Goal: Task Accomplishment & Management: Manage account settings

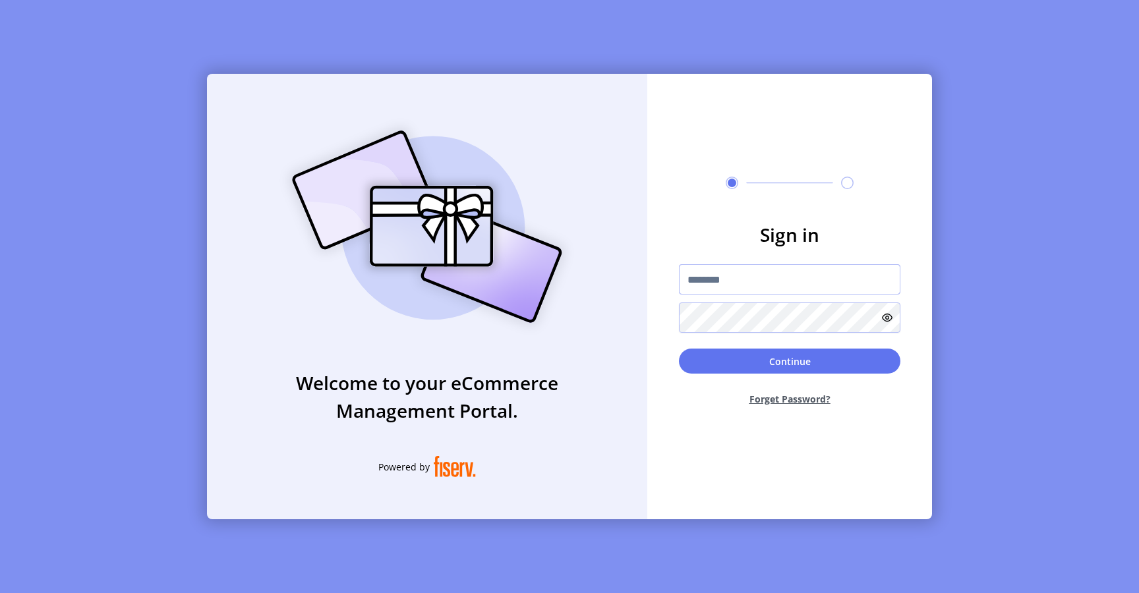
click at [709, 272] on input "text" at bounding box center [789, 279] width 221 height 30
type input "**********"
click at [706, 364] on button "Continue" at bounding box center [789, 361] width 221 height 25
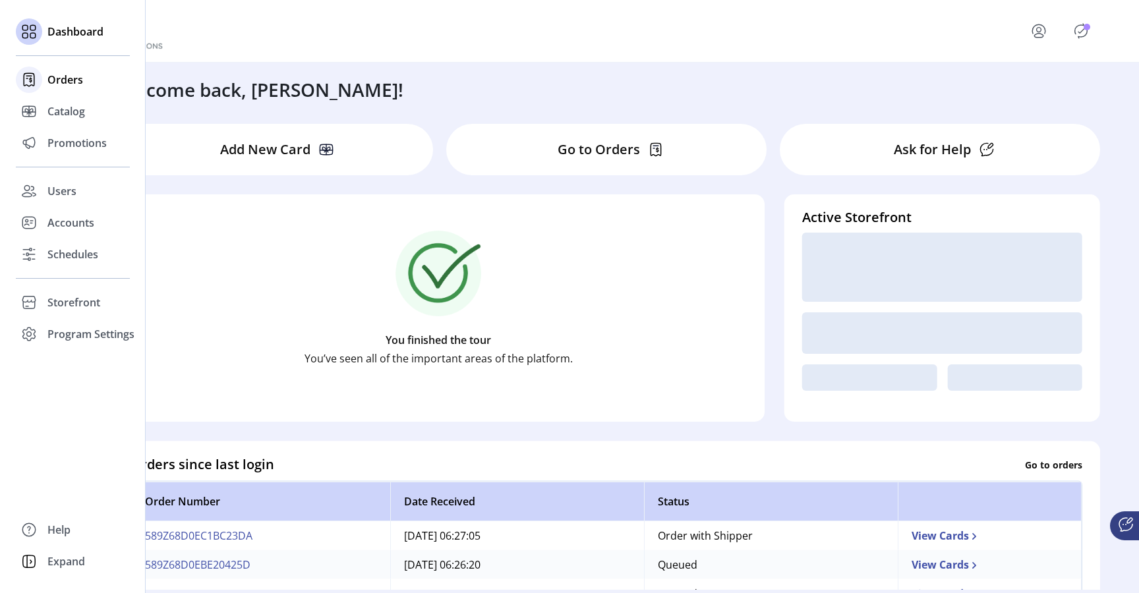
click at [66, 71] on div "Orders" at bounding box center [73, 80] width 114 height 32
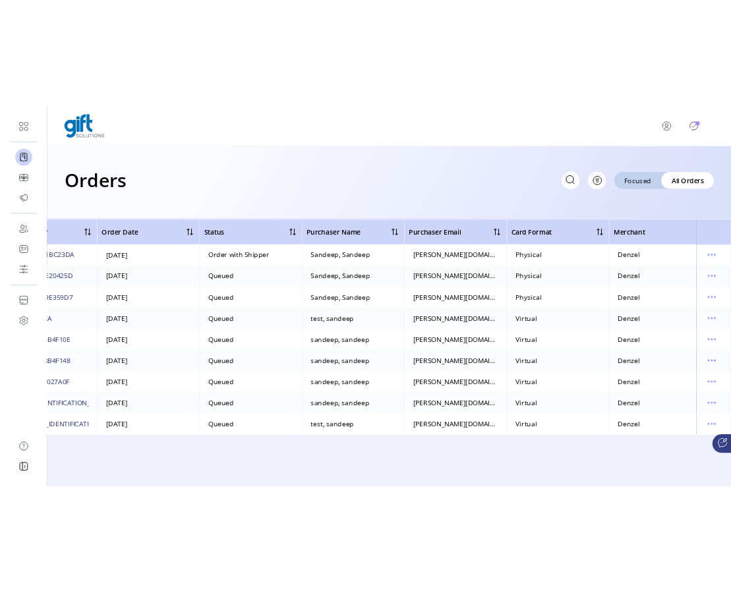
scroll to position [0, 105]
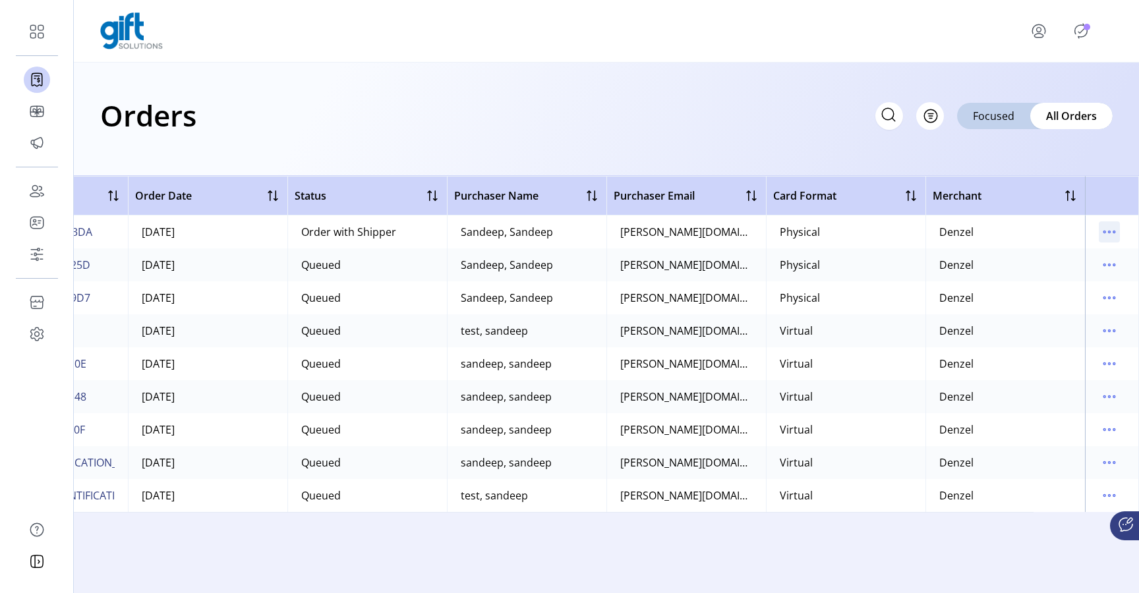
click at [1108, 232] on icon "menu" at bounding box center [1109, 232] width 2 height 2
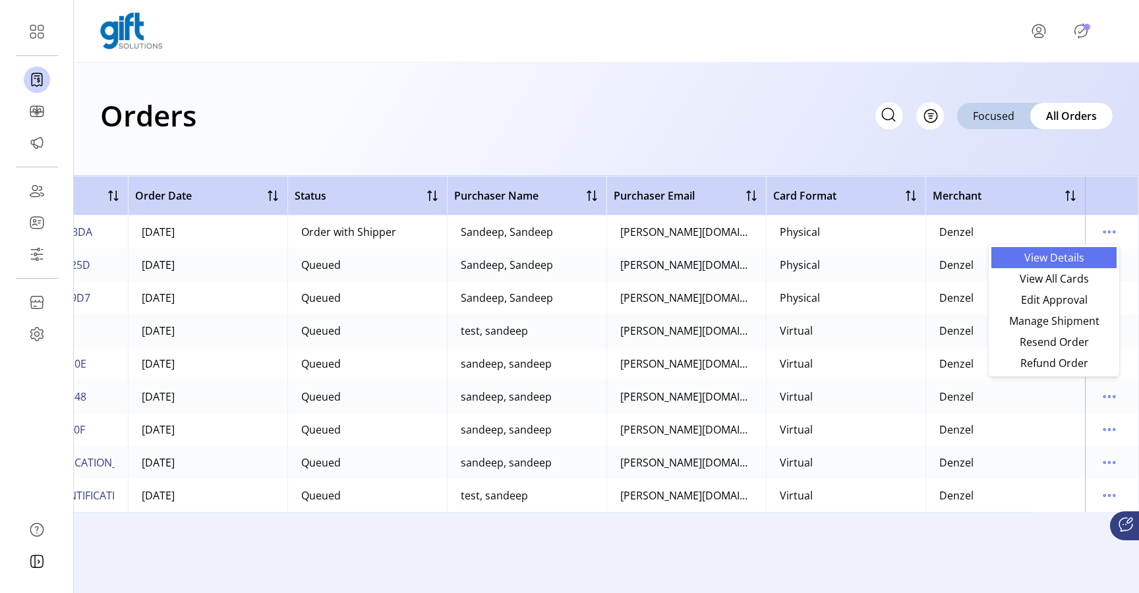
click at [1067, 260] on span "View Details" at bounding box center [1053, 257] width 109 height 11
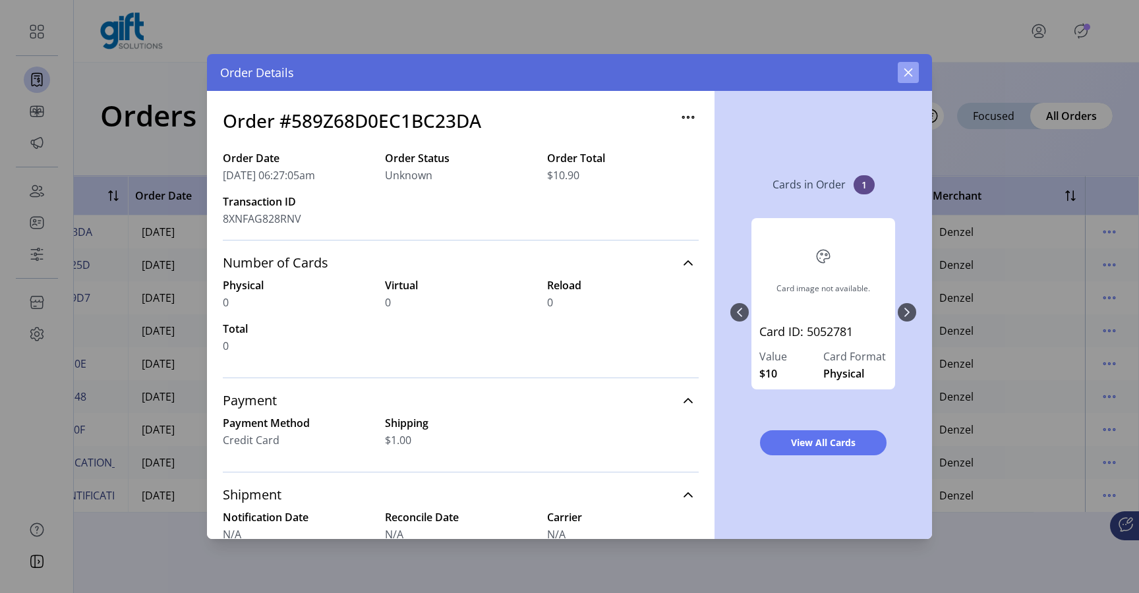
click at [908, 75] on icon "button" at bounding box center [908, 72] width 11 height 11
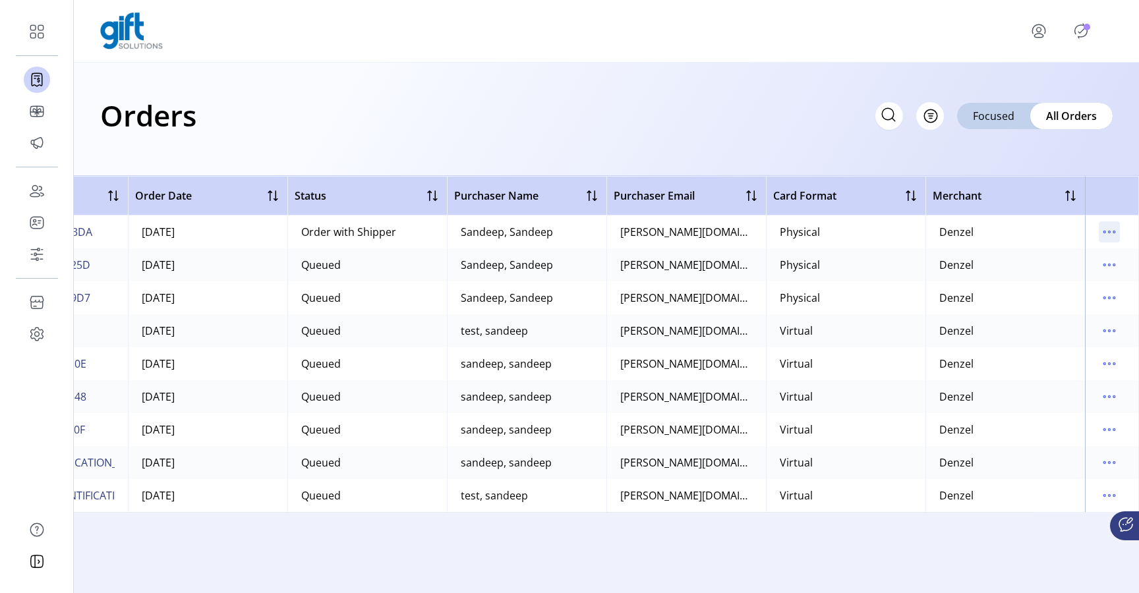
click at [1107, 239] on icon "menu" at bounding box center [1108, 231] width 21 height 21
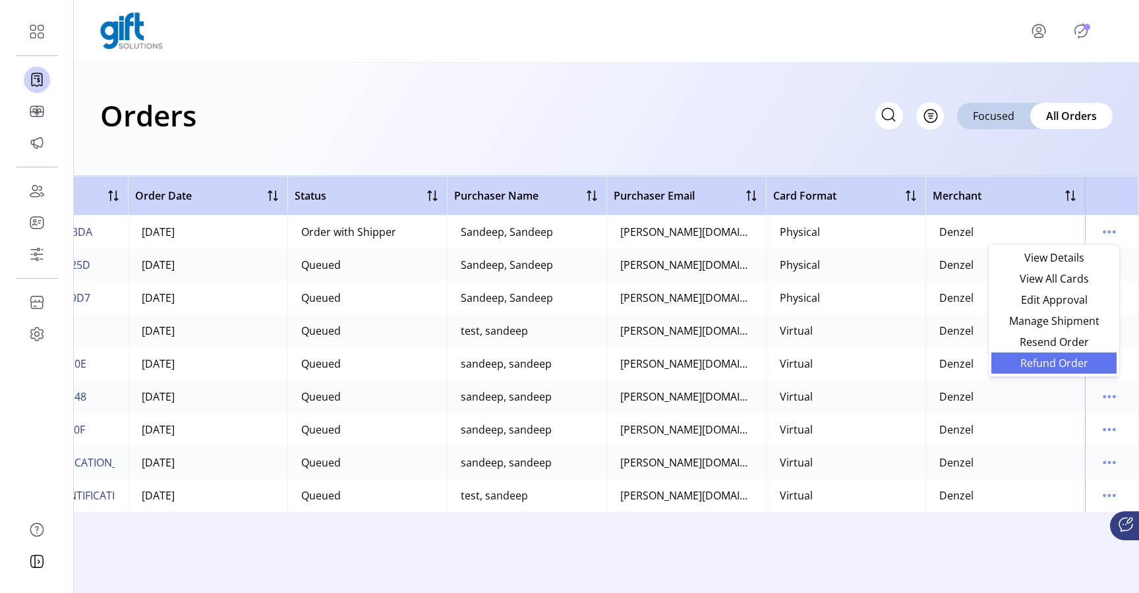
click at [1046, 368] on span "Refund Order" at bounding box center [1053, 363] width 109 height 11
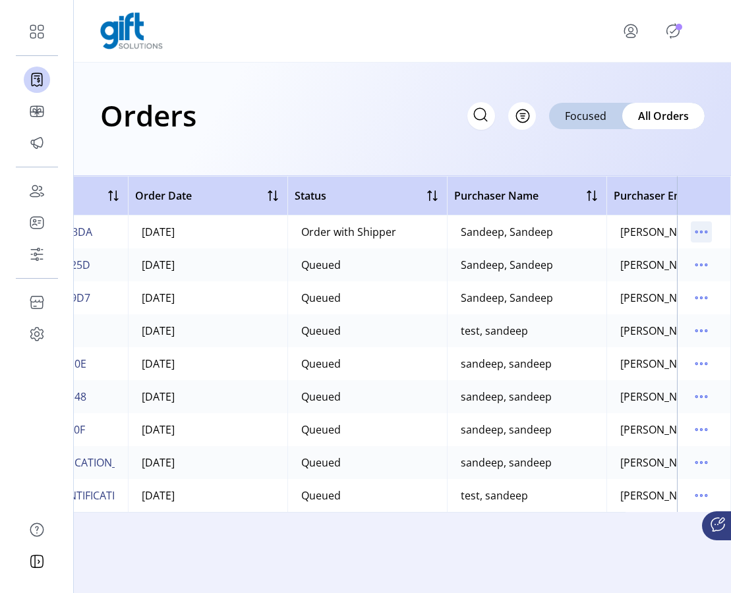
click at [697, 235] on icon "menu" at bounding box center [701, 231] width 21 height 21
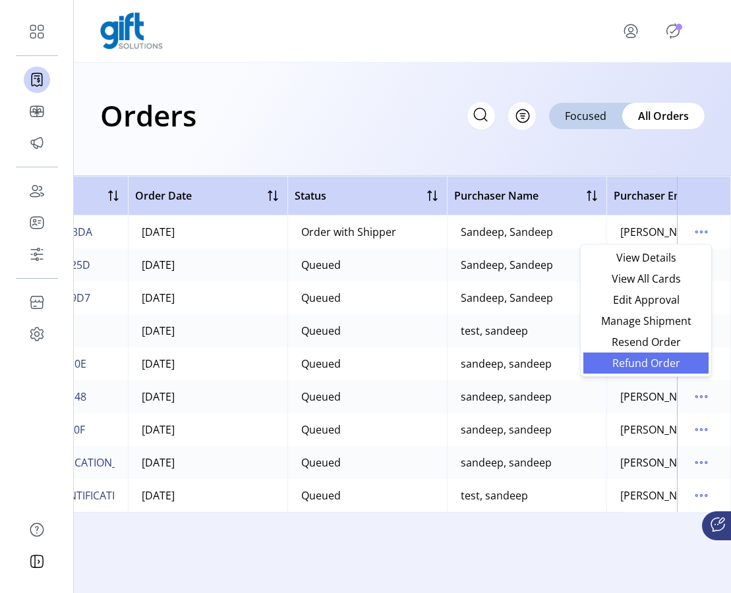
click at [657, 364] on span "Refund Order" at bounding box center [645, 363] width 109 height 11
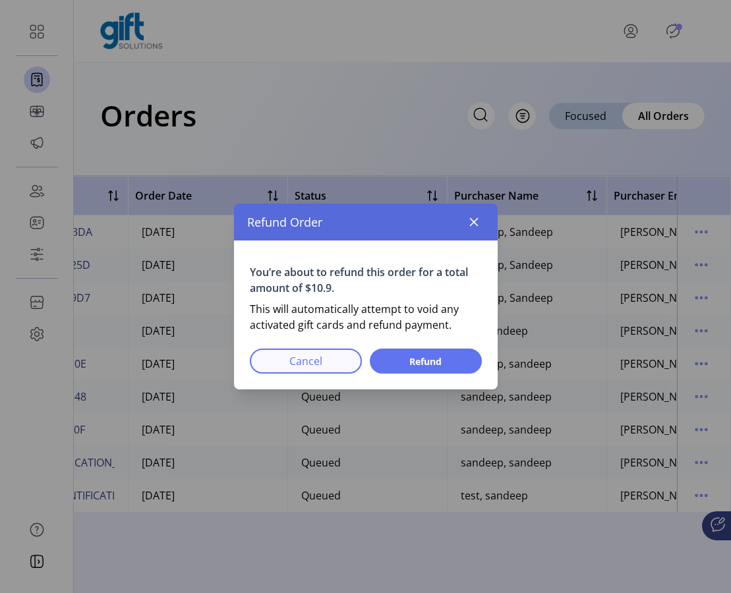
click at [291, 361] on span "Cancel" at bounding box center [306, 361] width 78 height 16
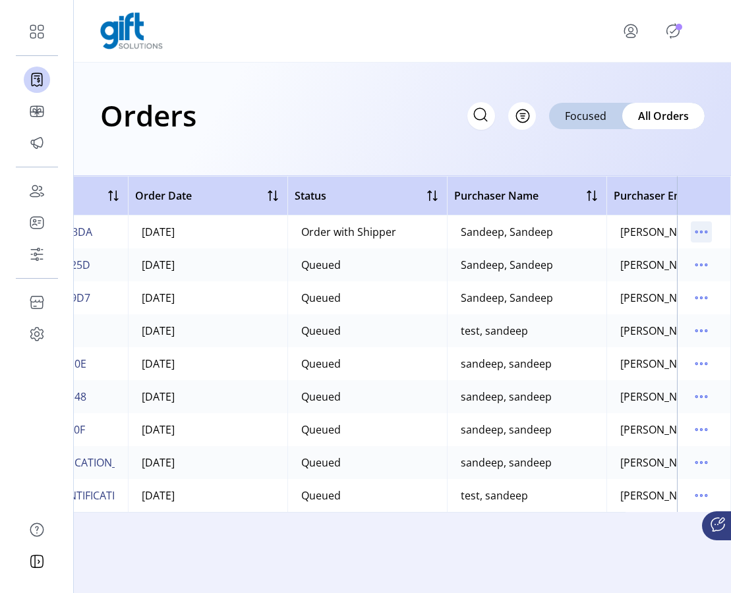
click at [696, 231] on icon "menu" at bounding box center [696, 232] width 2 height 2
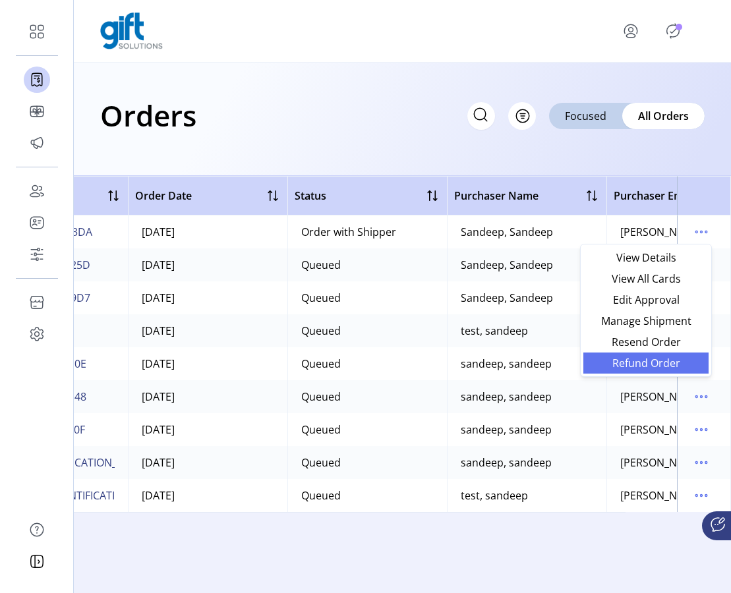
click at [648, 365] on span "Refund Order" at bounding box center [645, 363] width 109 height 11
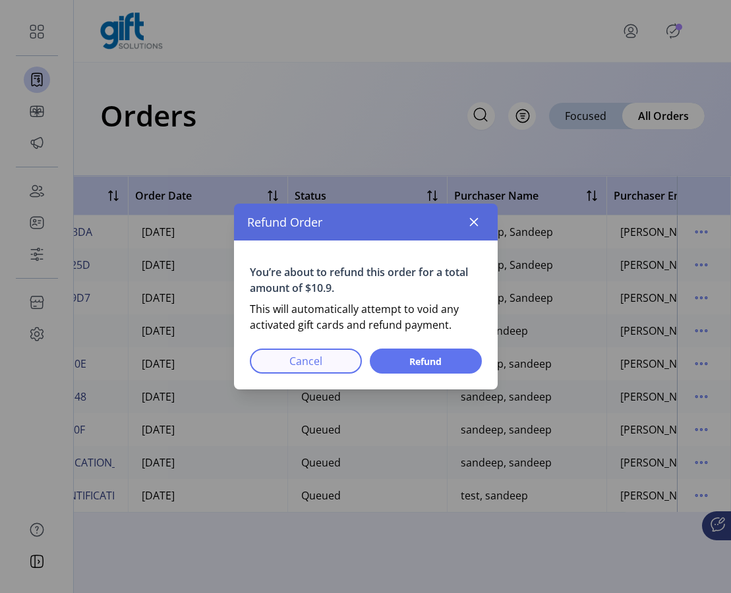
click at [301, 364] on span "Cancel" at bounding box center [306, 361] width 78 height 16
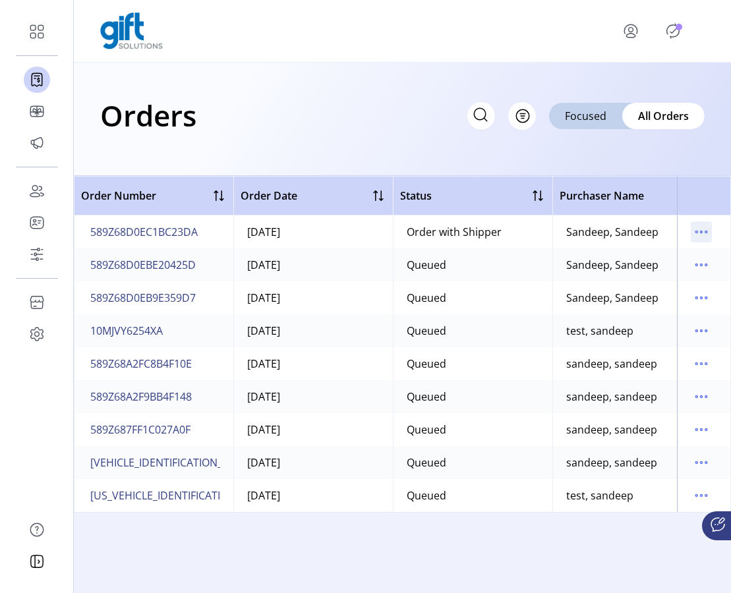
click at [698, 229] on icon "menu" at bounding box center [701, 231] width 21 height 21
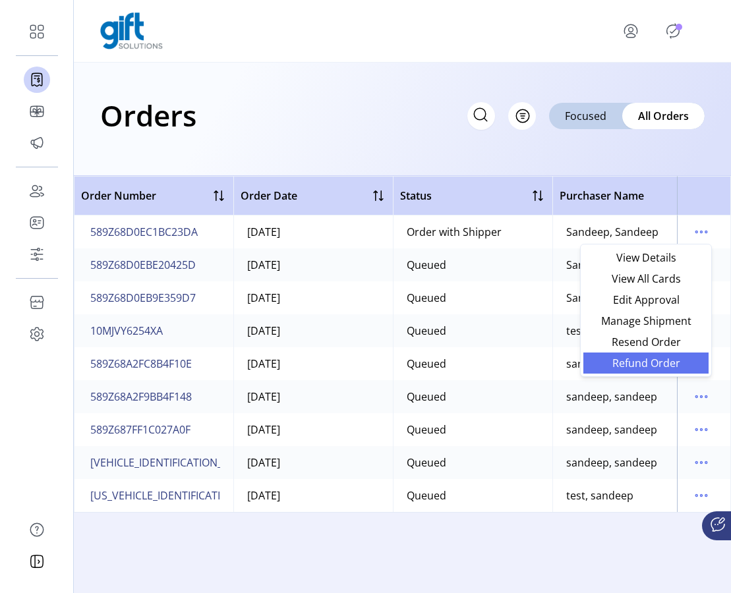
click at [654, 367] on span "Refund Order" at bounding box center [645, 363] width 109 height 11
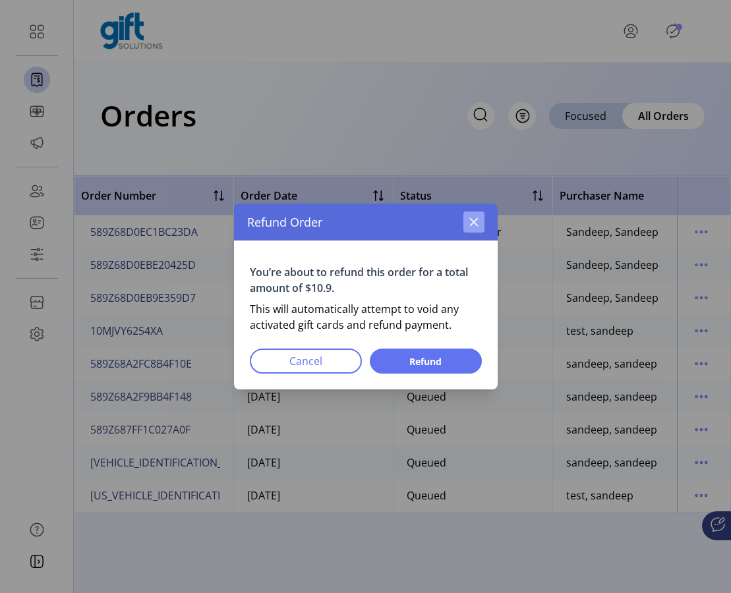
click at [474, 221] on icon "button" at bounding box center [473, 222] width 9 height 9
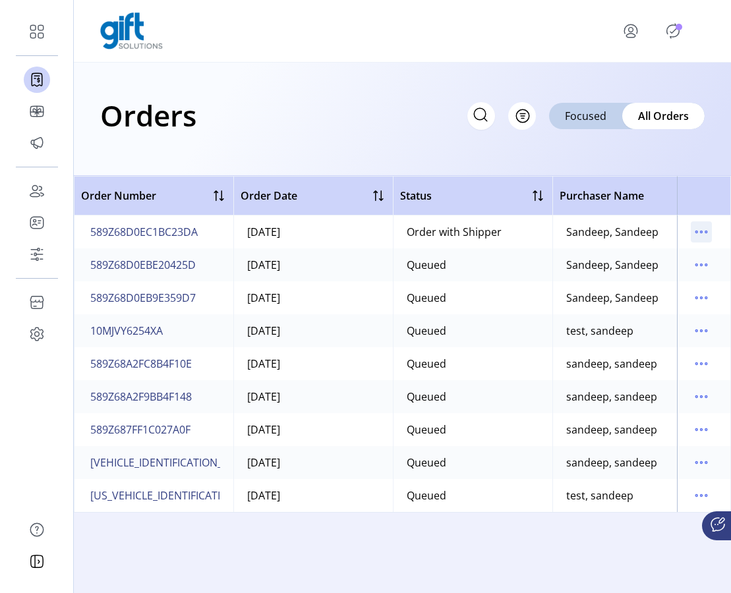
click at [693, 237] on icon "menu" at bounding box center [701, 231] width 21 height 21
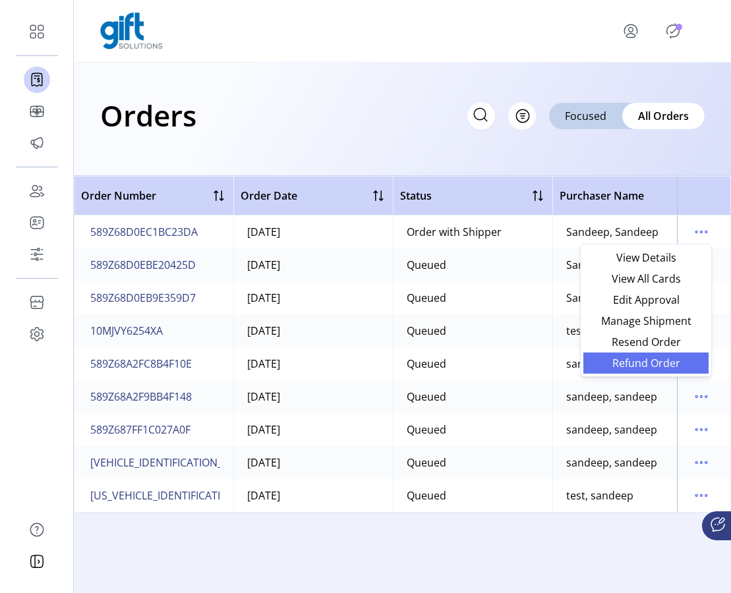
click at [651, 364] on span "Refund Order" at bounding box center [645, 363] width 109 height 11
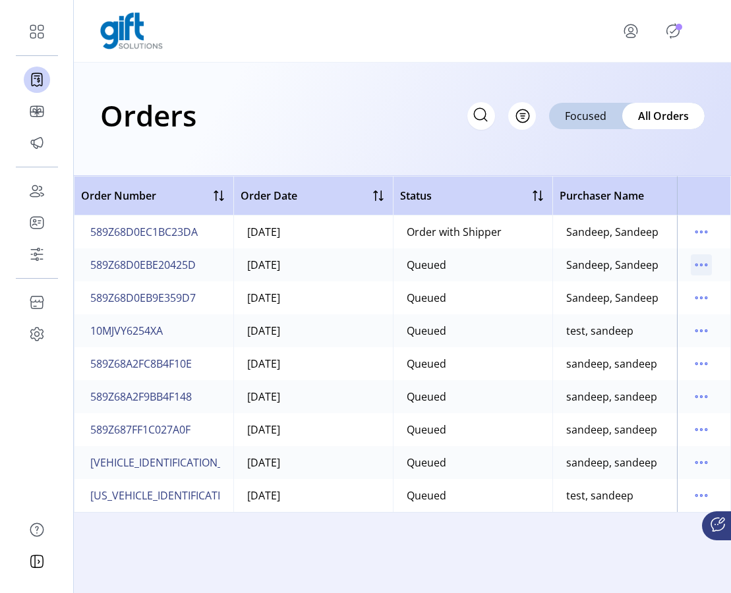
click at [703, 265] on icon "menu" at bounding box center [701, 264] width 21 height 21
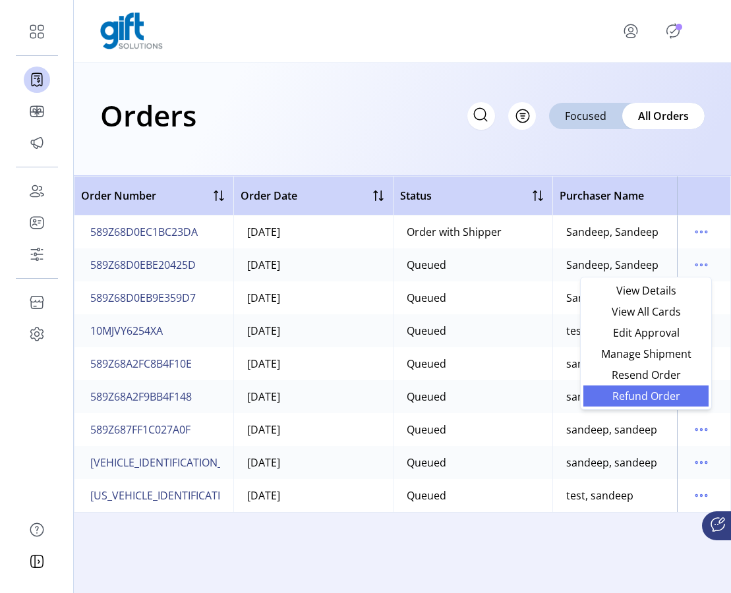
click at [651, 399] on span "Refund Order" at bounding box center [645, 396] width 109 height 11
